Goal: Task Accomplishment & Management: Manage account settings

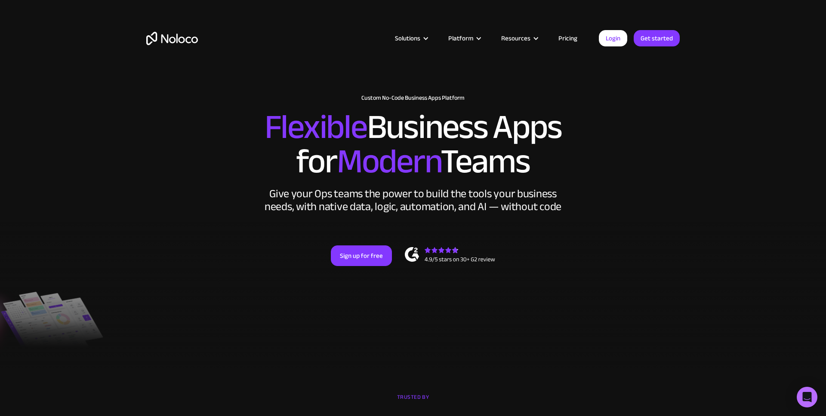
click at [613, 47] on div "Solutions Use Cases Business Types Project Management Keep track of customers, …" at bounding box center [413, 46] width 550 height 51
click at [614, 44] on link "Login" at bounding box center [613, 38] width 28 height 16
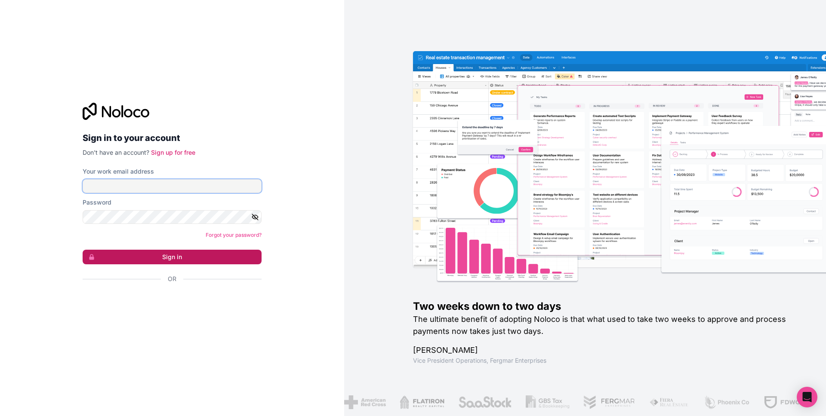
type input "[EMAIL_ADDRESS][DOMAIN_NAME]"
click at [216, 261] on button "Sign in" at bounding box center [172, 257] width 179 height 15
